Goal: Task Accomplishment & Management: Manage account settings

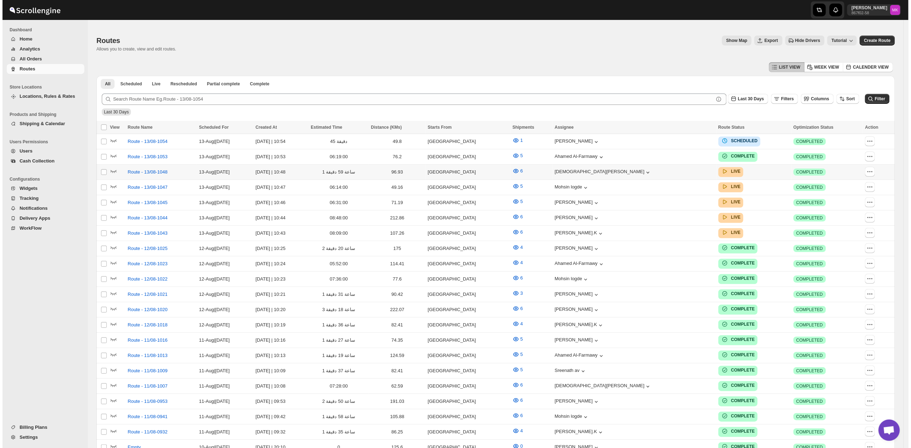
scroll to position [95, 0]
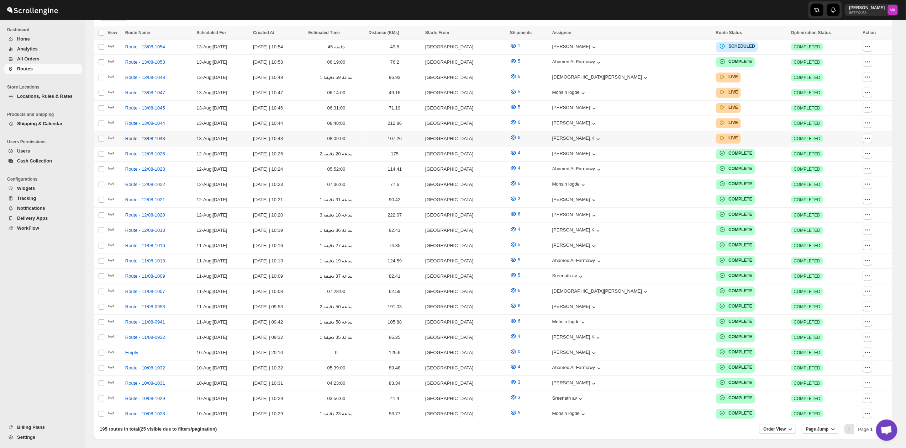
click at [135, 135] on span "Route - 13/08-1043" at bounding box center [145, 138] width 40 height 7
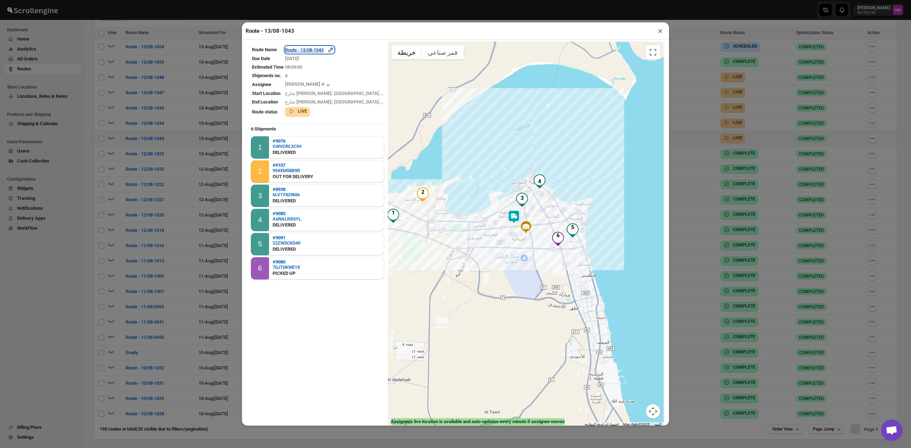
click at [319, 50] on div "Route - 13/08-1043" at bounding box center [309, 49] width 49 height 7
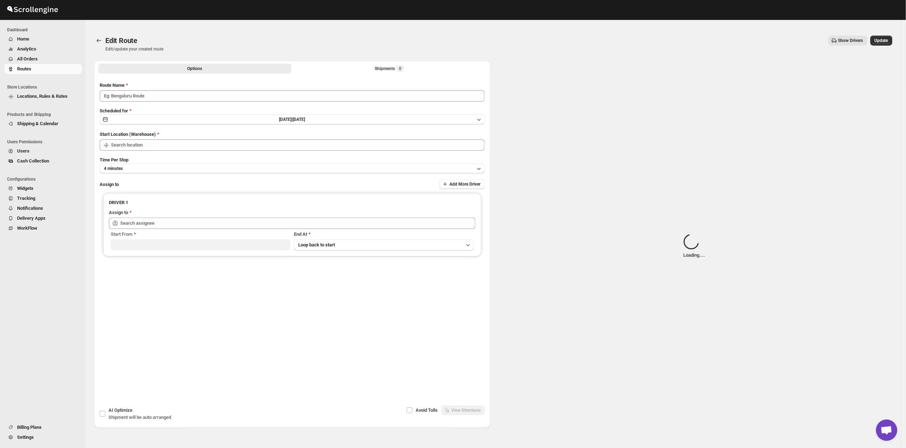
type input "Route - 13/08-1043"
click at [367, 77] on div "Submit Route Name Route - 13/08-1043 Scheduled for Wed Aug 13 2025 | Today Star…" at bounding box center [292, 208] width 396 height 265
click at [377, 70] on div "Shipments Loading..." at bounding box center [390, 68] width 46 height 7
type input "[GEOGRAPHIC_DATA]"
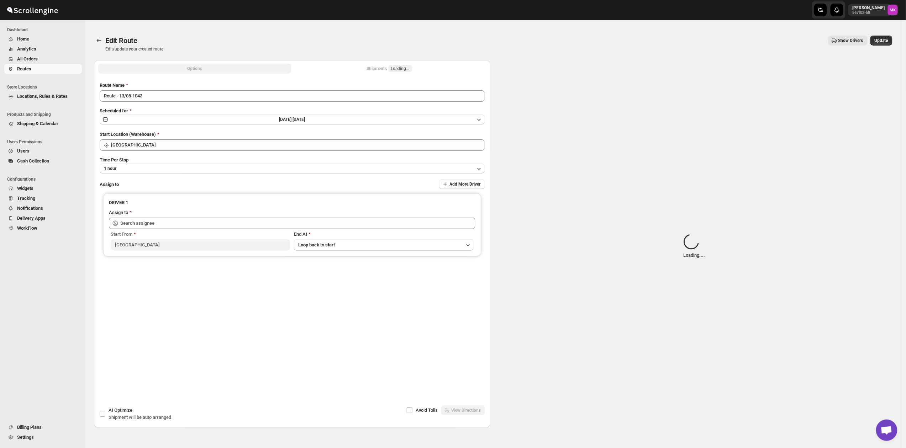
type input "Muhammed Ramees.K (rameesrami2680@gmail.com)"
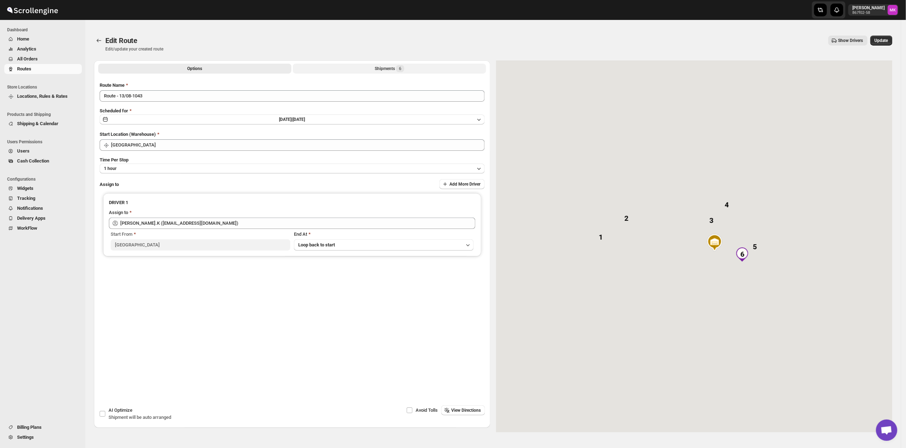
click at [377, 70] on div "Shipments 6" at bounding box center [390, 68] width 30 height 7
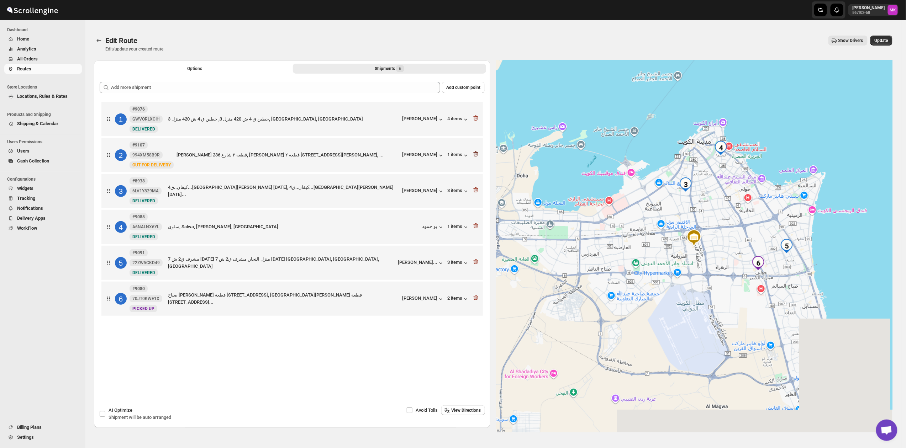
click at [479, 157] on icon "button" at bounding box center [475, 153] width 7 height 7
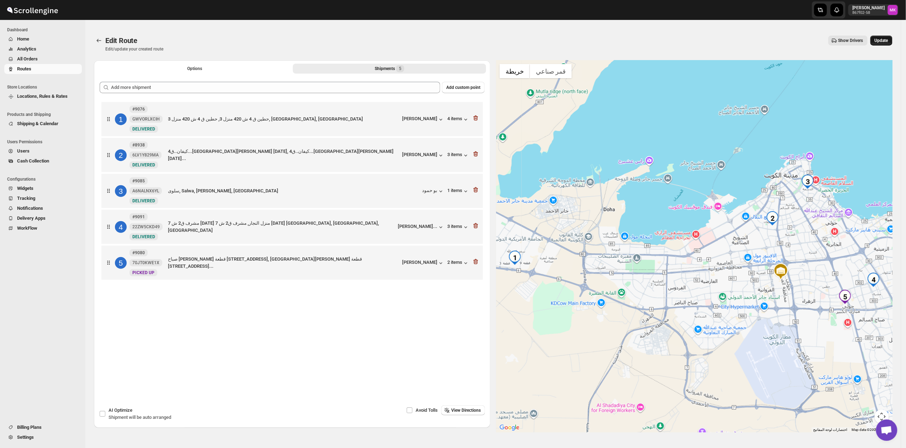
click at [887, 39] on span "Update" at bounding box center [881, 41] width 14 height 6
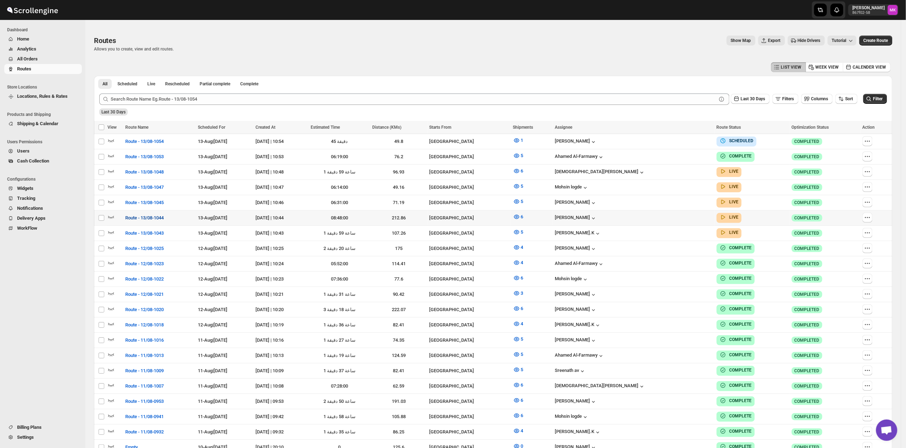
click at [144, 214] on span "Route - 13/08-1044" at bounding box center [144, 217] width 38 height 7
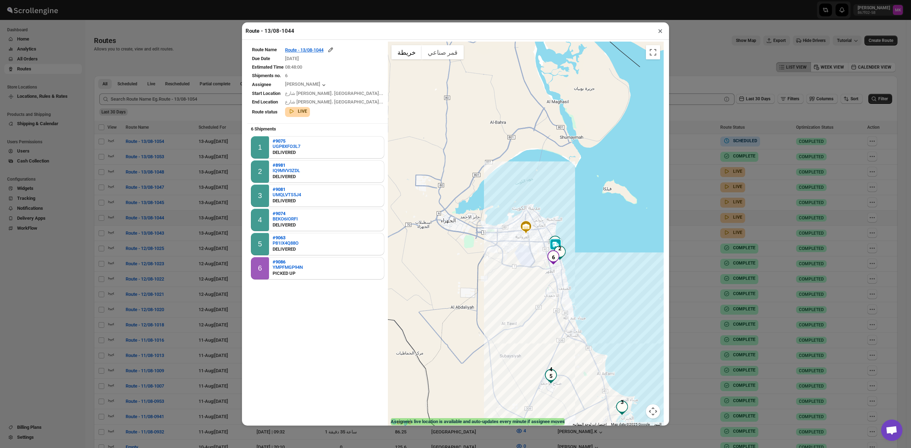
click at [657, 36] on button "×" at bounding box center [660, 31] width 10 height 10
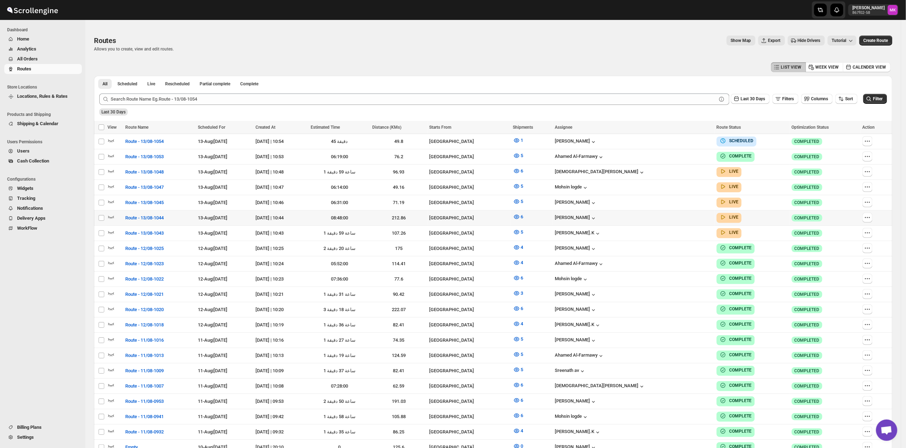
click at [523, 70] on div "LIST VIEW WEEK VIEW CALENDER VIEW" at bounding box center [493, 67] width 798 height 14
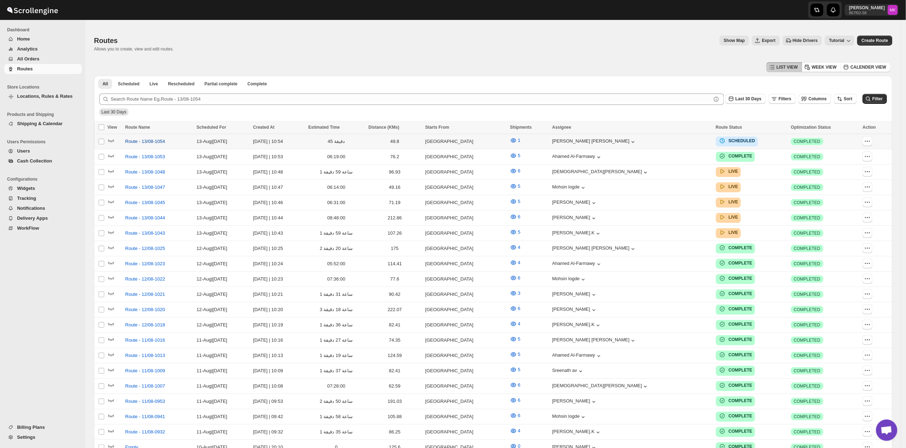
click at [149, 144] on span "Route - 13/08-1054" at bounding box center [145, 141] width 40 height 7
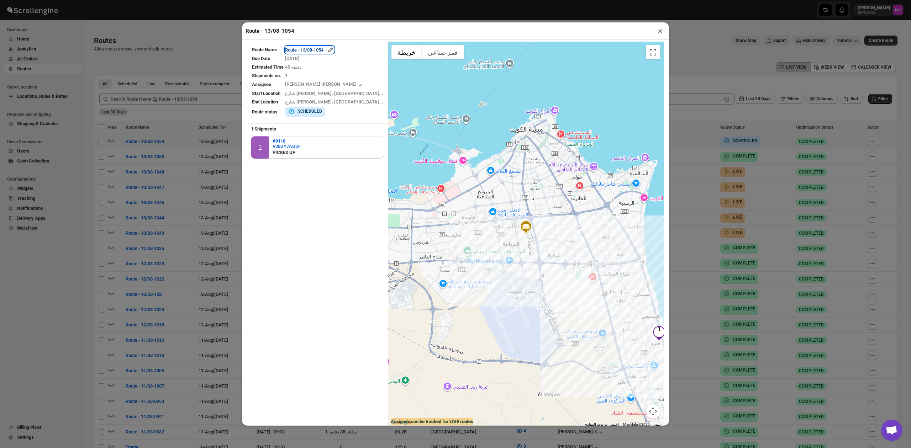
click at [311, 48] on div "Route - 13/08-1054" at bounding box center [309, 49] width 49 height 7
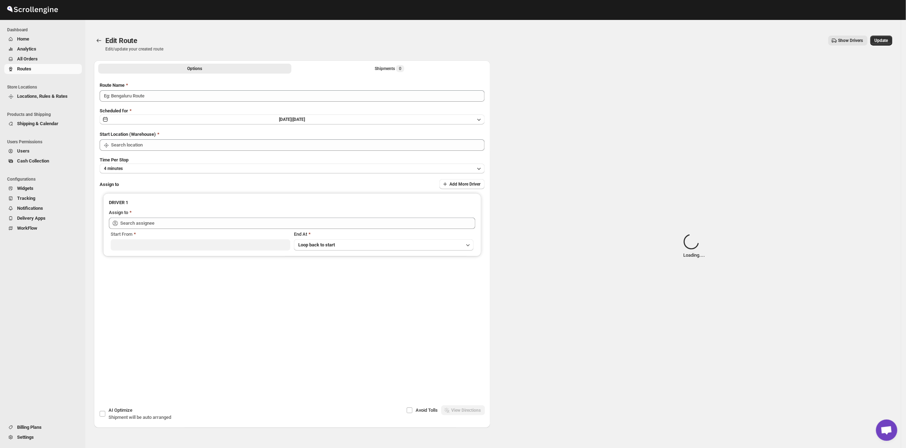
type input "Route - 13/08-1054"
type input "[GEOGRAPHIC_DATA]"
type input "Mohammad Tanweer Alam (mdt8642@gmail.com)"
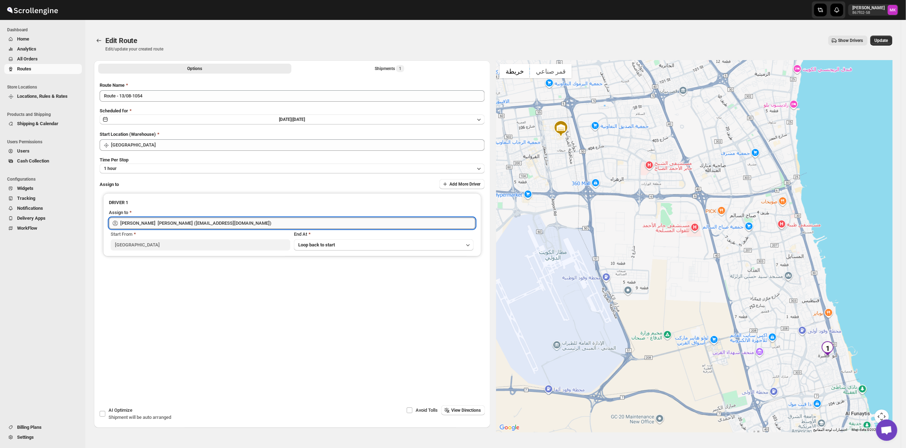
click at [308, 224] on input "Mohammad Tanweer Alam (mdt8642@gmail.com)" at bounding box center [297, 223] width 355 height 11
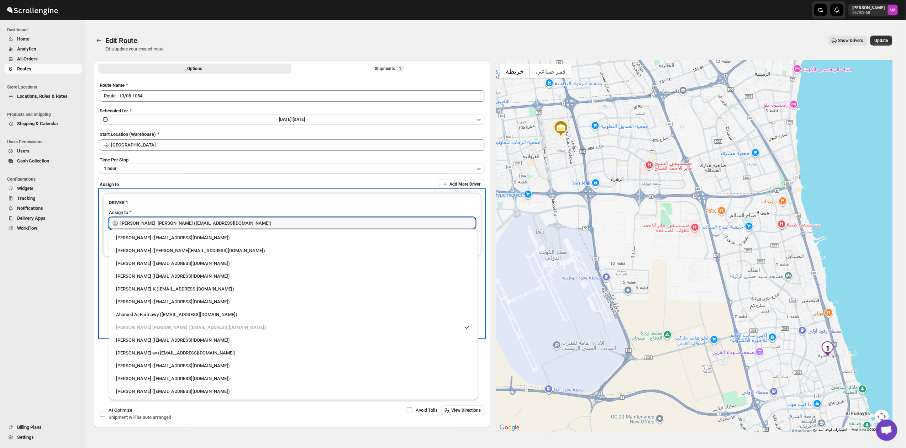
click at [312, 206] on div "DRIVER 1" at bounding box center [292, 204] width 366 height 10
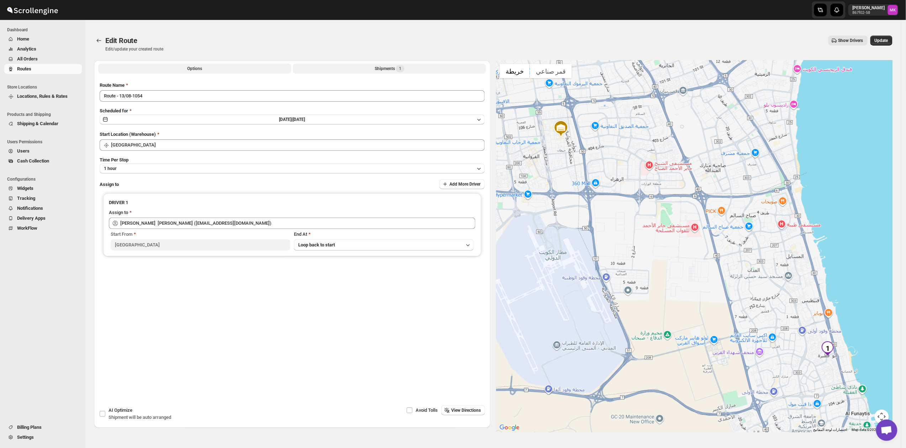
click at [389, 66] on div "Shipments 1" at bounding box center [390, 68] width 30 height 7
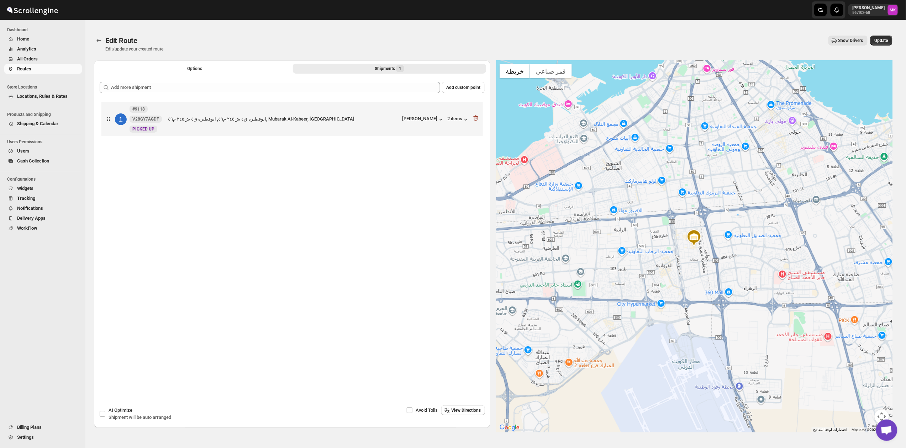
drag, startPoint x: 744, startPoint y: 41, endPoint x: 658, endPoint y: 47, distance: 87.0
click at [744, 41] on div "Show Drivers" at bounding box center [518, 41] width 698 height 10
click at [94, 41] on button "Routes" at bounding box center [99, 41] width 10 height 10
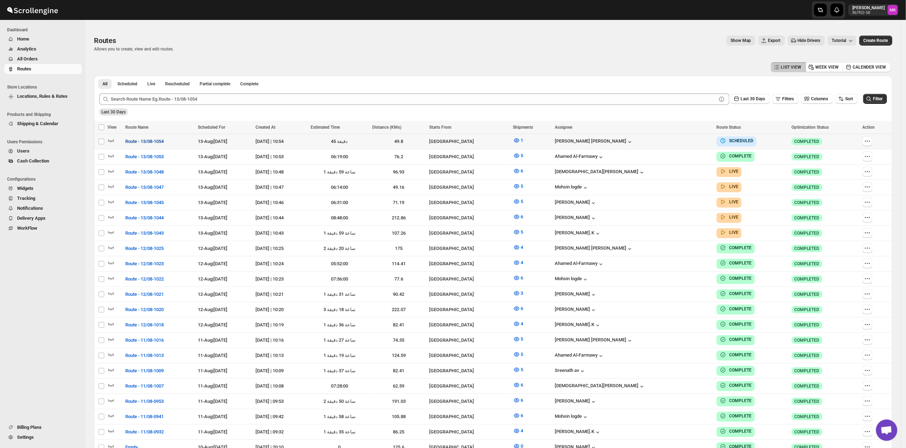
click at [158, 143] on span "Route - 13/08-1054" at bounding box center [144, 141] width 38 height 7
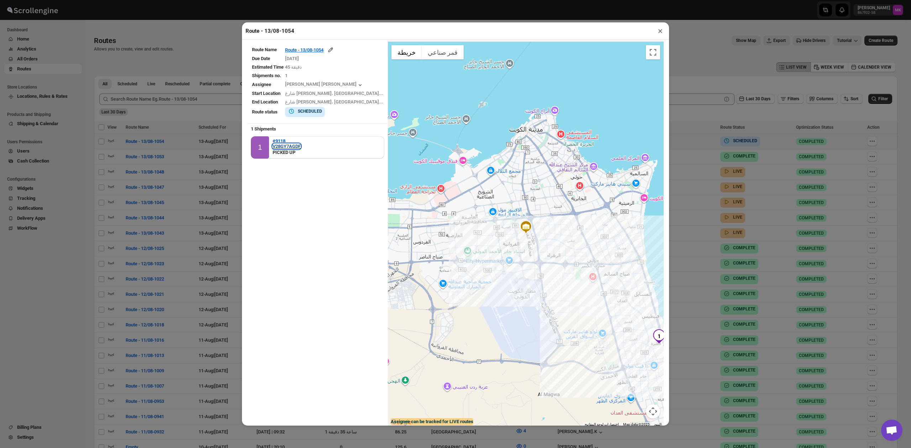
click at [292, 145] on div "V28GY7AGDF" at bounding box center [286, 146] width 28 height 5
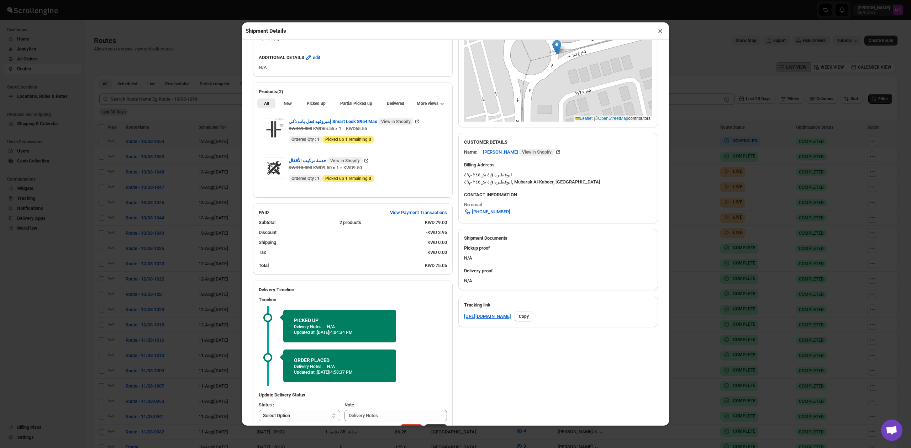
scroll to position [181, 0]
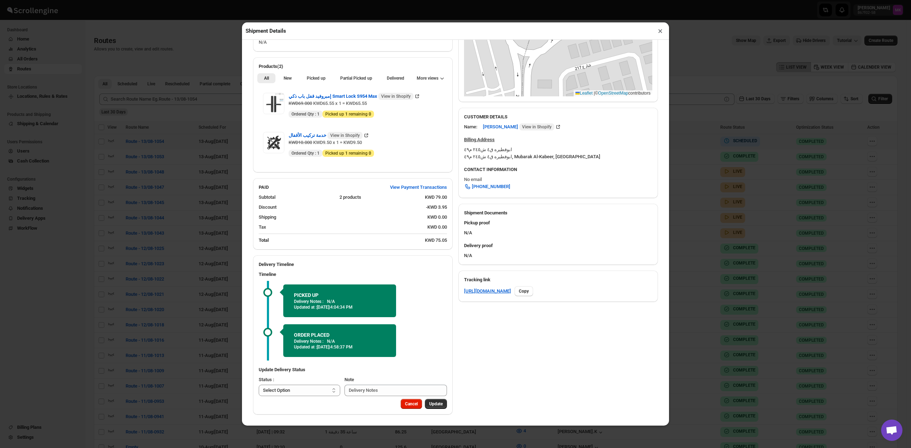
click at [301, 397] on div "Update Delivery Status Status : Select Option PICKED UP DELIVERED CANCELLED Sel…" at bounding box center [353, 382] width 200 height 36
click at [299, 391] on select "Select Option PICKED UP DELIVERED CANCELLED" at bounding box center [299, 390] width 81 height 11
select select "DELIVERED"
click at [259, 385] on select "Select Option PICKED UP DELIVERED CANCELLED" at bounding box center [299, 390] width 81 height 11
click at [426, 403] on span "Pick Products" at bounding box center [429, 404] width 27 height 6
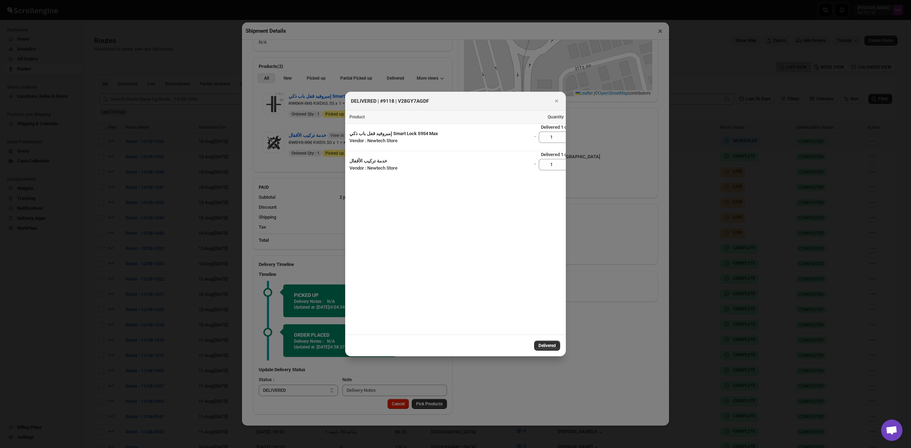
click at [541, 352] on div "Delivered" at bounding box center [455, 346] width 221 height 22
click at [543, 348] on button "Delivered" at bounding box center [547, 346] width 26 height 10
select select
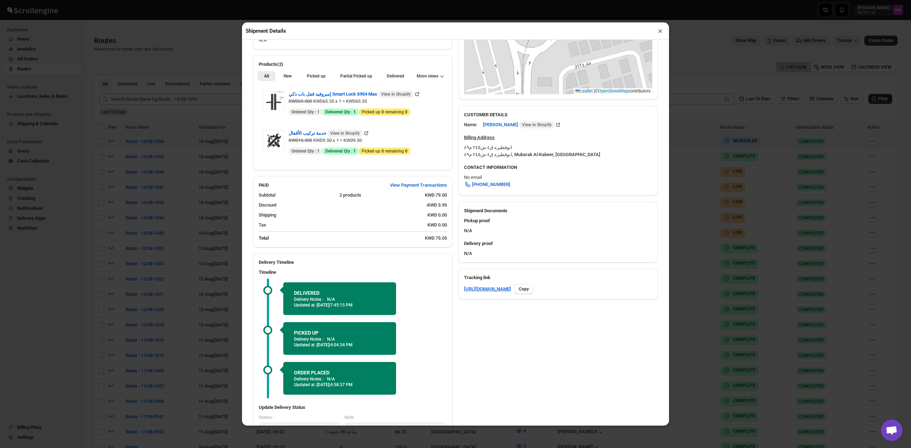
click at [659, 32] on button "×" at bounding box center [660, 31] width 10 height 10
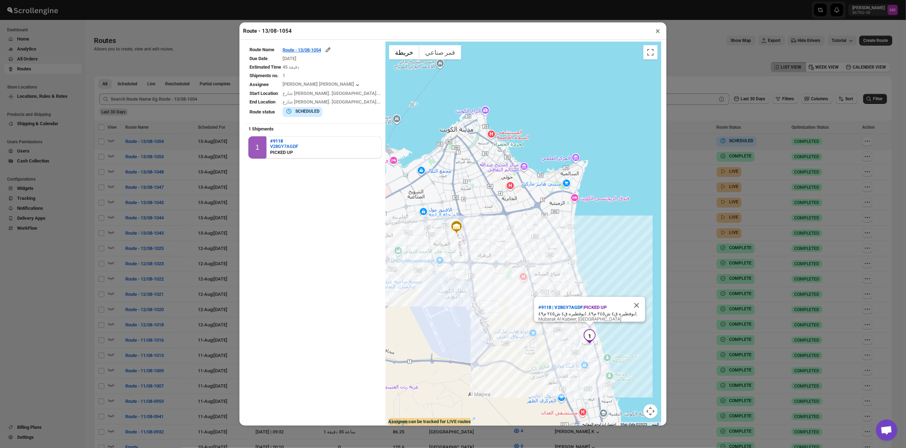
click at [657, 28] on button "×" at bounding box center [657, 31] width 10 height 10
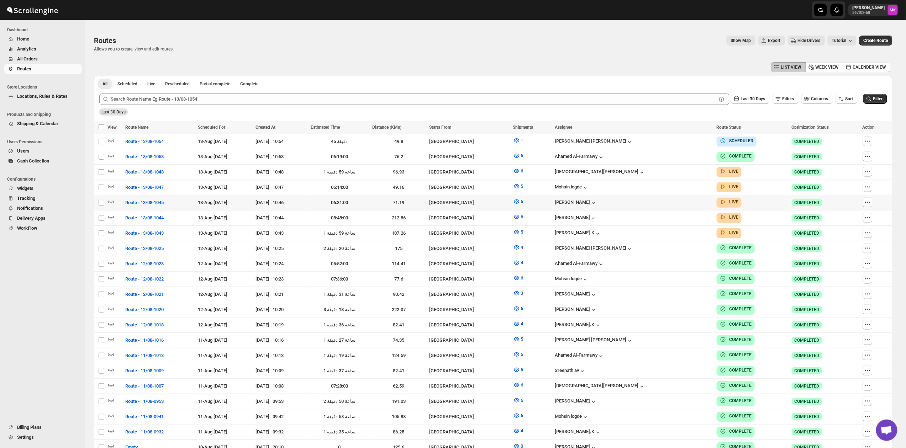
click at [649, 204] on td "[PERSON_NAME]" at bounding box center [632, 202] width 161 height 15
checkbox input "true"
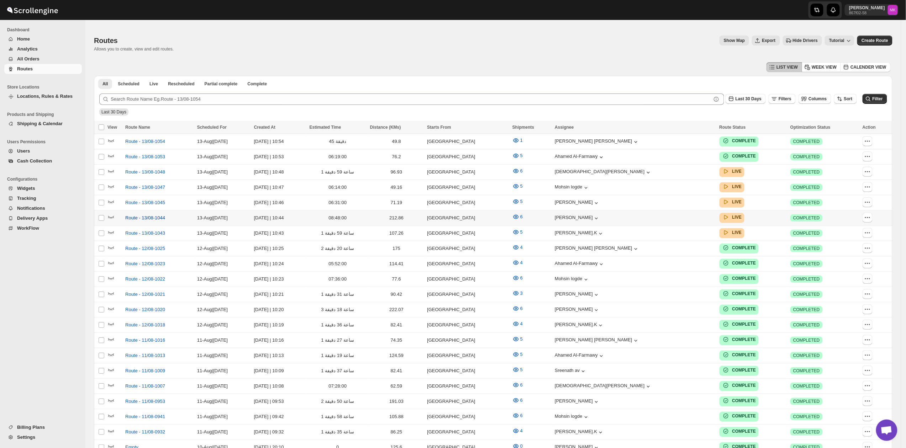
click at [144, 216] on span "Route - 13/08-1044" at bounding box center [145, 217] width 40 height 7
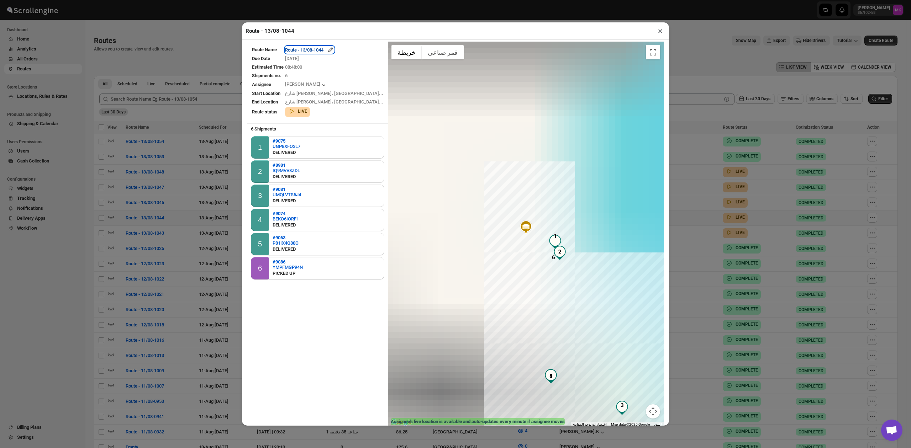
click at [313, 51] on div "Route - 13/08-1044" at bounding box center [309, 49] width 49 height 7
click at [329, 52] on div "Route - 13/08-1044" at bounding box center [309, 49] width 49 height 7
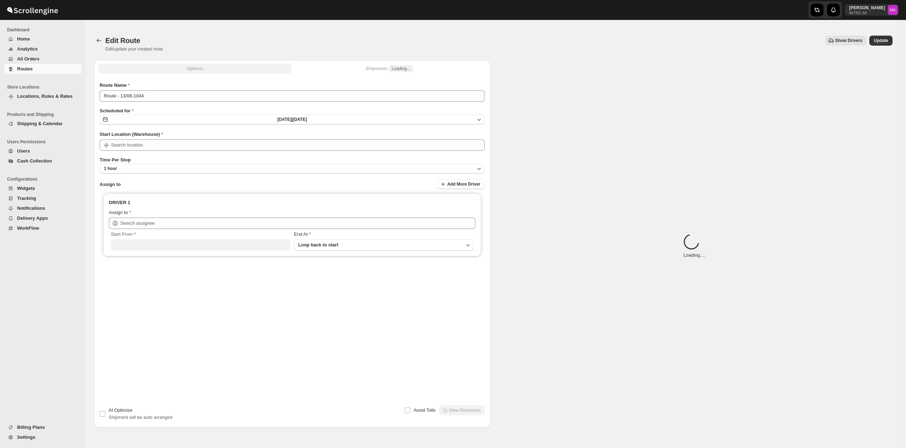
type input "[GEOGRAPHIC_DATA]"
click at [402, 70] on span "Loading..." at bounding box center [400, 69] width 19 height 6
type input "[PERSON_NAME] ([EMAIL_ADDRESS][DOMAIN_NAME])"
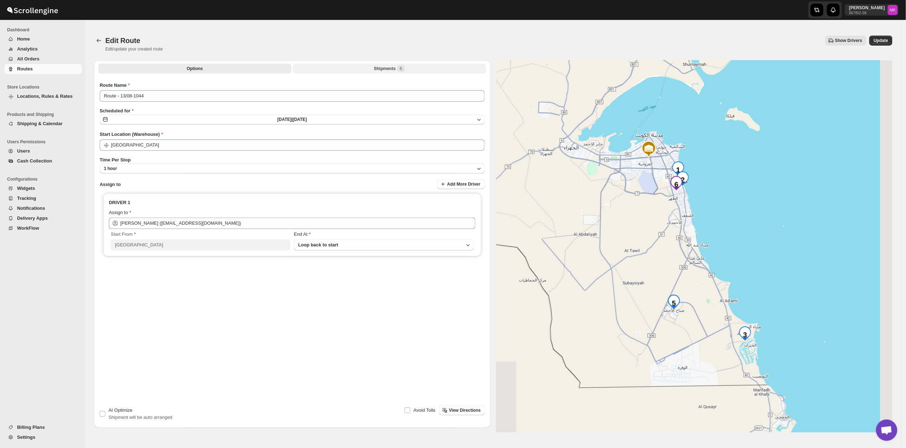
click at [389, 71] on div "Shipments 6" at bounding box center [389, 68] width 31 height 7
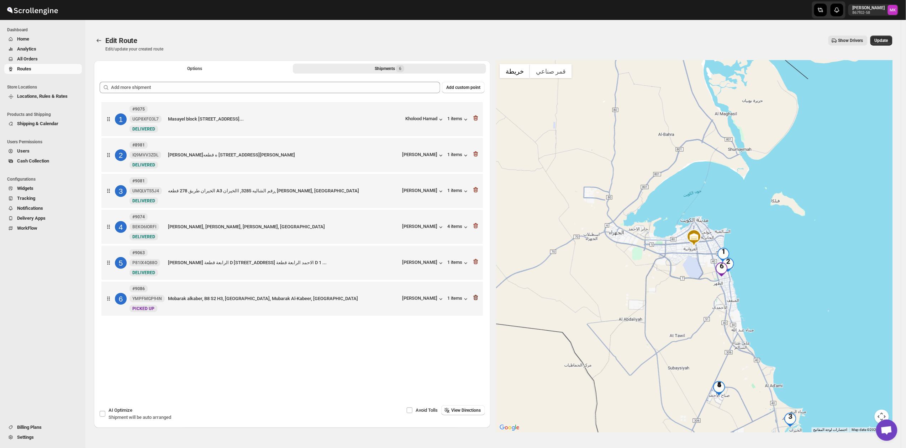
click at [479, 299] on icon "button" at bounding box center [475, 297] width 7 height 7
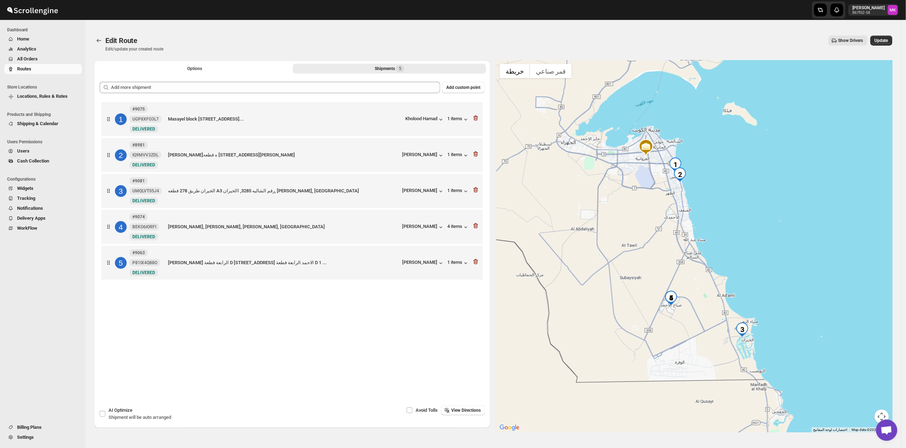
click at [887, 46] on div "Edit Route Edit/update your created route Show Drivers More actions Show Driver…" at bounding box center [493, 44] width 798 height 16
click at [886, 43] on button "Update" at bounding box center [881, 41] width 22 height 10
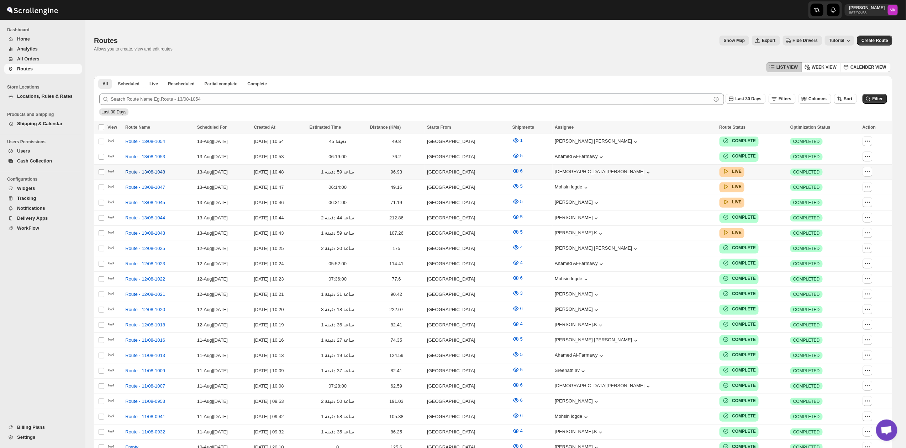
click at [164, 169] on span "Route - 13/08-1048" at bounding box center [145, 172] width 40 height 7
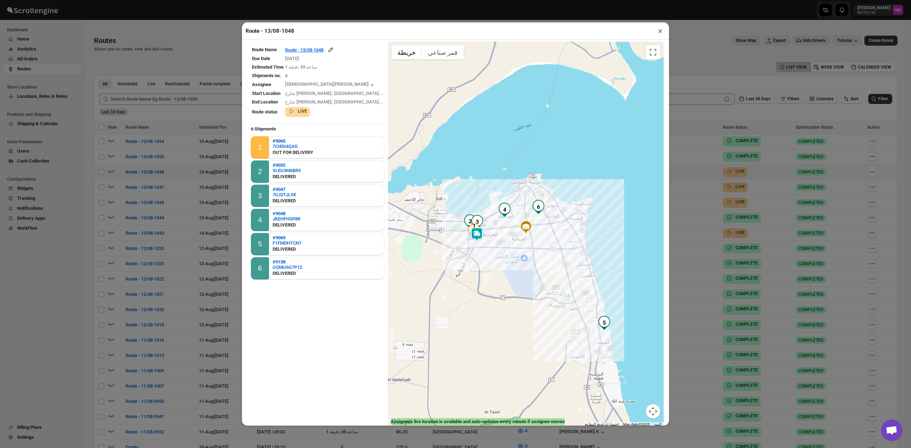
click at [663, 26] on button "×" at bounding box center [660, 31] width 10 height 10
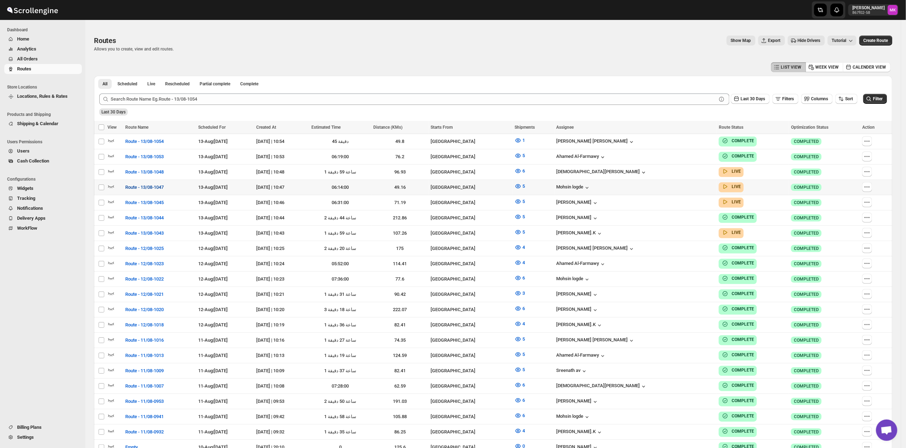
click at [158, 186] on span "Route - 13/08-1047" at bounding box center [144, 187] width 38 height 7
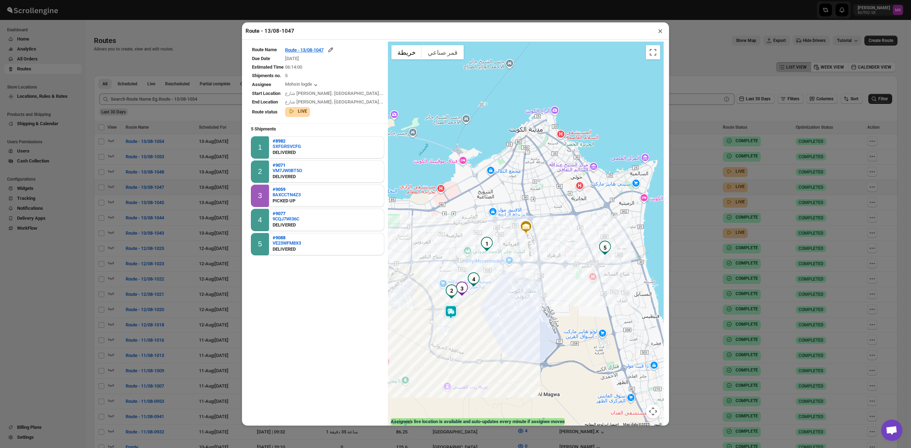
click at [659, 29] on button "×" at bounding box center [660, 31] width 10 height 10
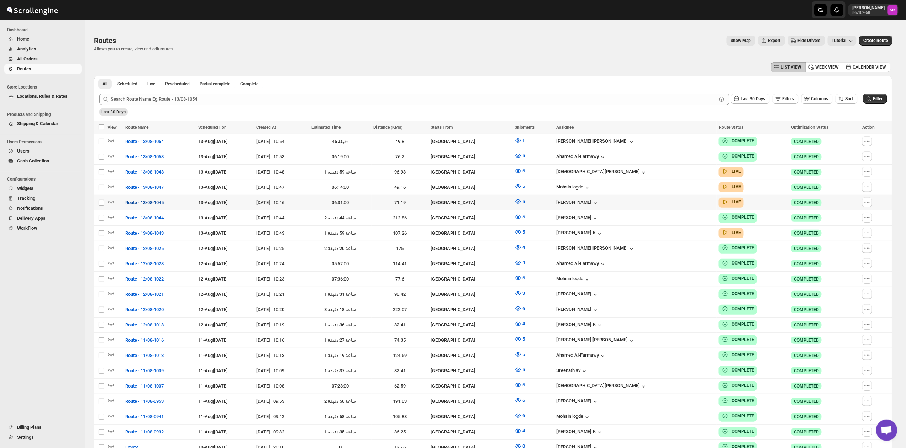
click at [149, 200] on span "Route - 13/08-1045" at bounding box center [144, 202] width 38 height 7
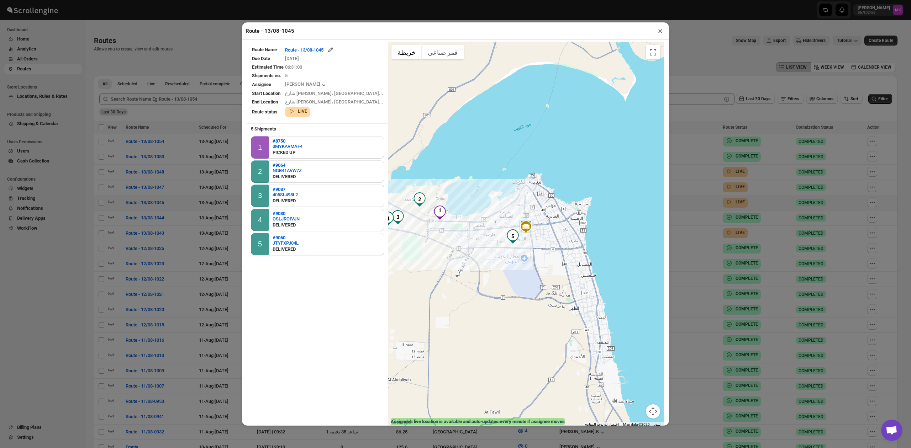
click at [659, 35] on button "×" at bounding box center [660, 31] width 10 height 10
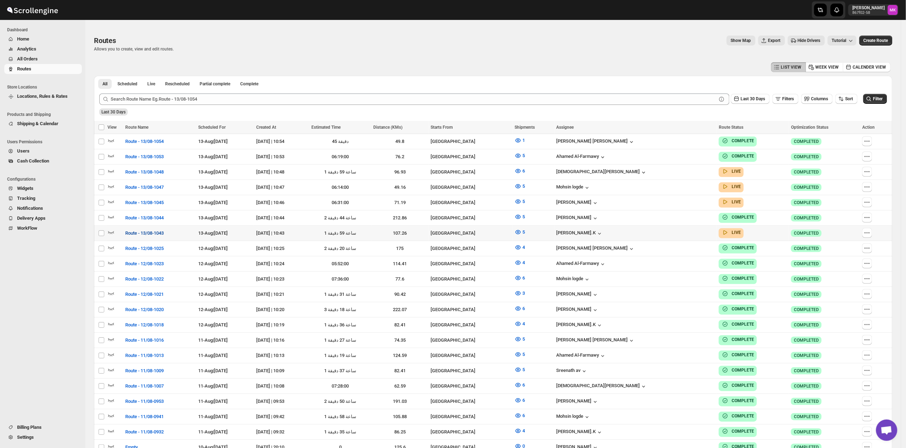
click at [134, 230] on span "Route - 13/08-1043" at bounding box center [144, 233] width 38 height 7
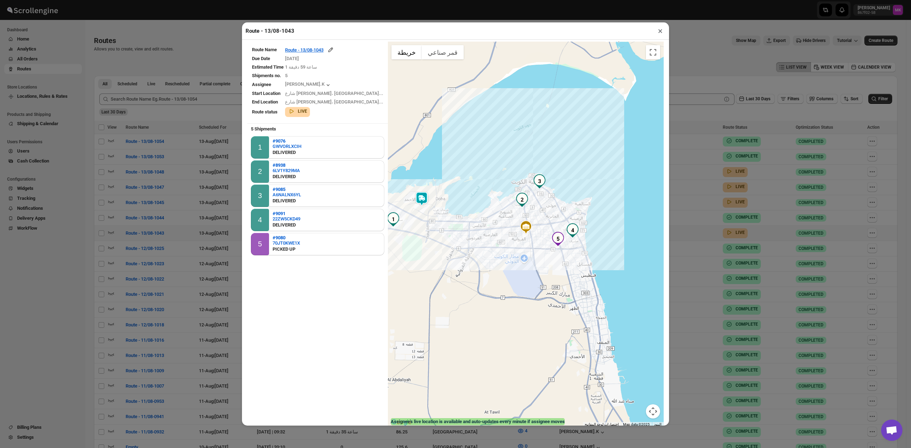
click at [657, 30] on button "×" at bounding box center [660, 31] width 10 height 10
